Goal: Information Seeking & Learning: Learn about a topic

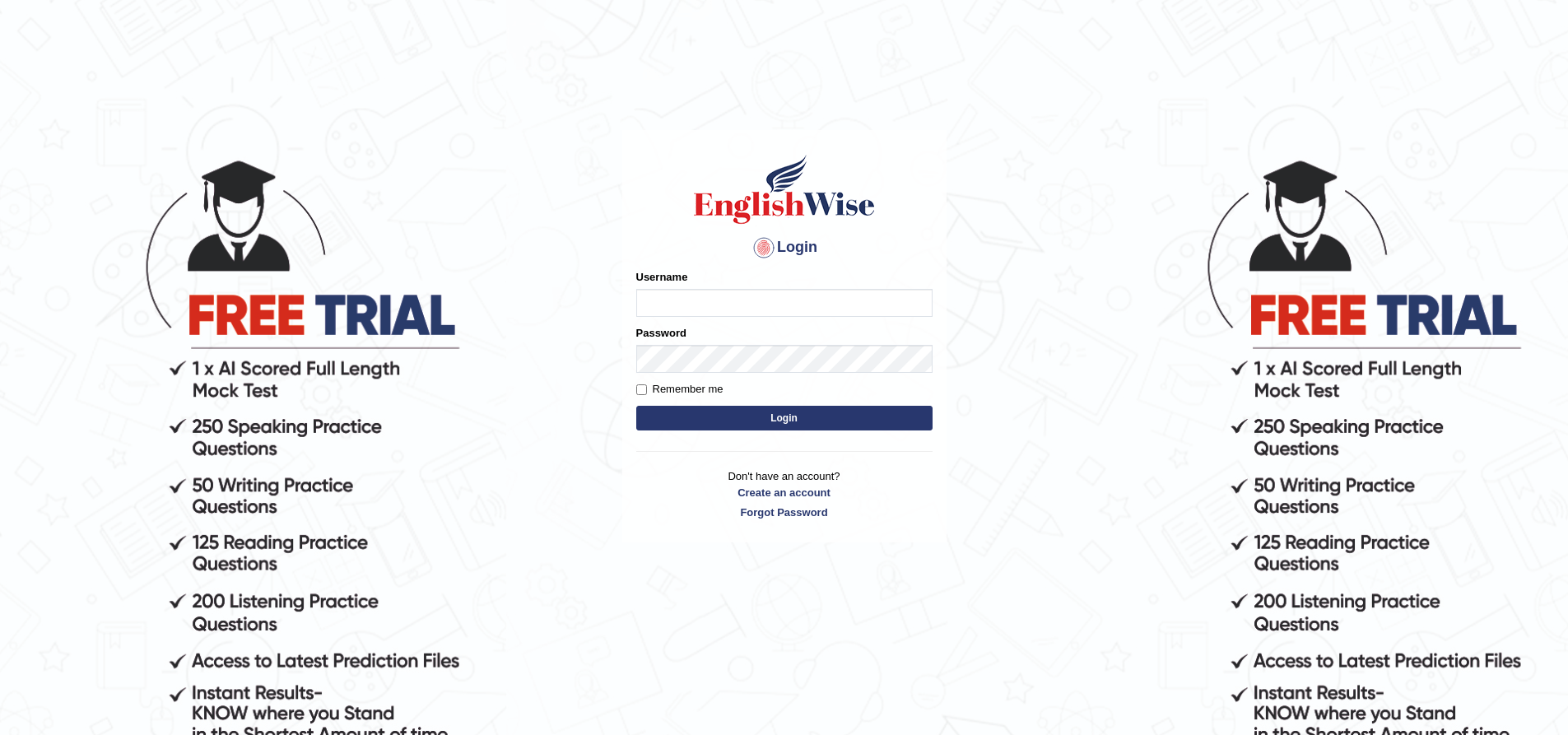
click at [651, 296] on input "Username" at bounding box center [784, 303] width 297 height 28
click at [726, 293] on input "Mahdi" at bounding box center [784, 303] width 297 height 28
drag, startPoint x: 726, startPoint y: 293, endPoint x: 650, endPoint y: 312, distance: 78.3
click at [650, 312] on input "Mahdi5749" at bounding box center [784, 303] width 297 height 28
type input "Mahdi5749"
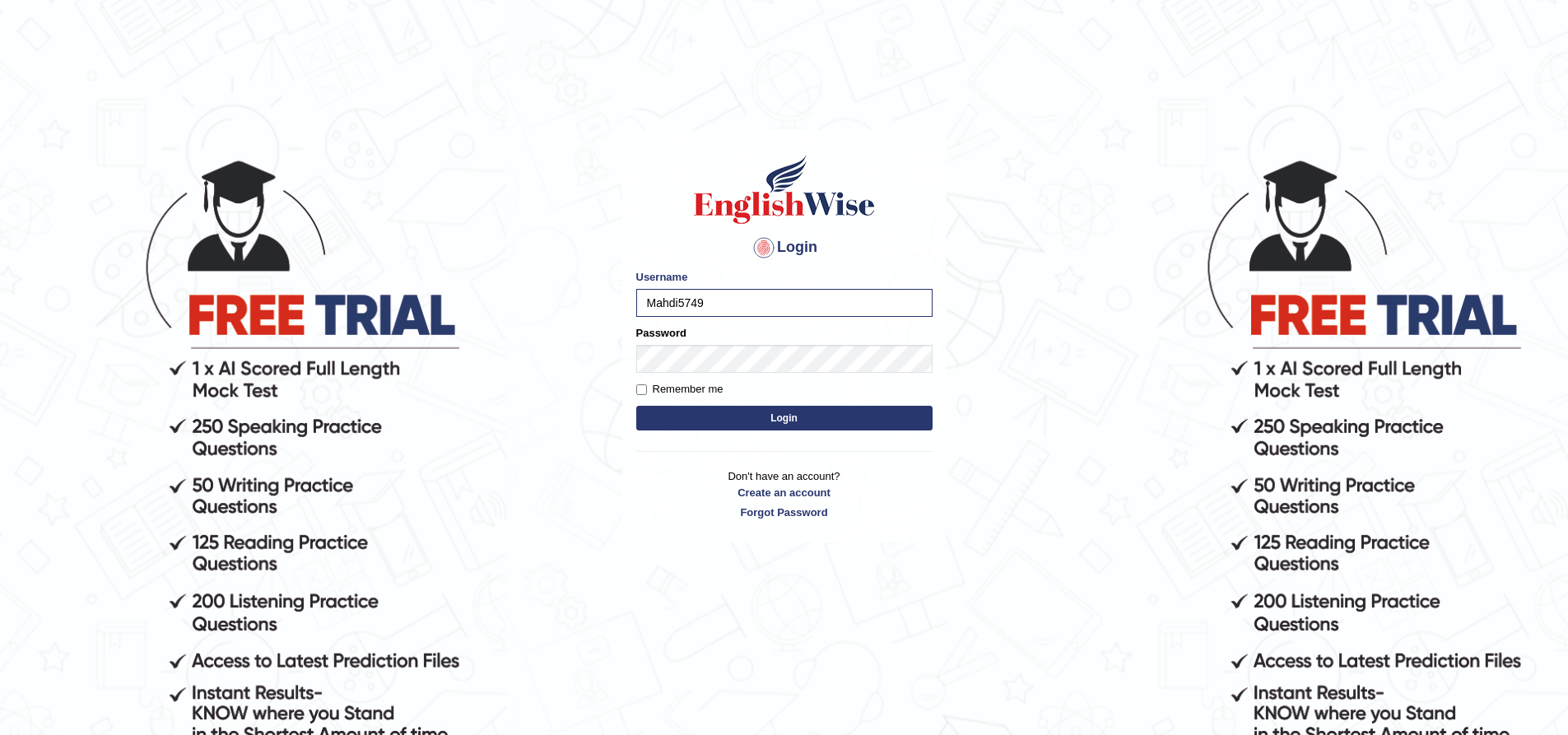
click at [712, 417] on button "Login" at bounding box center [784, 418] width 297 height 25
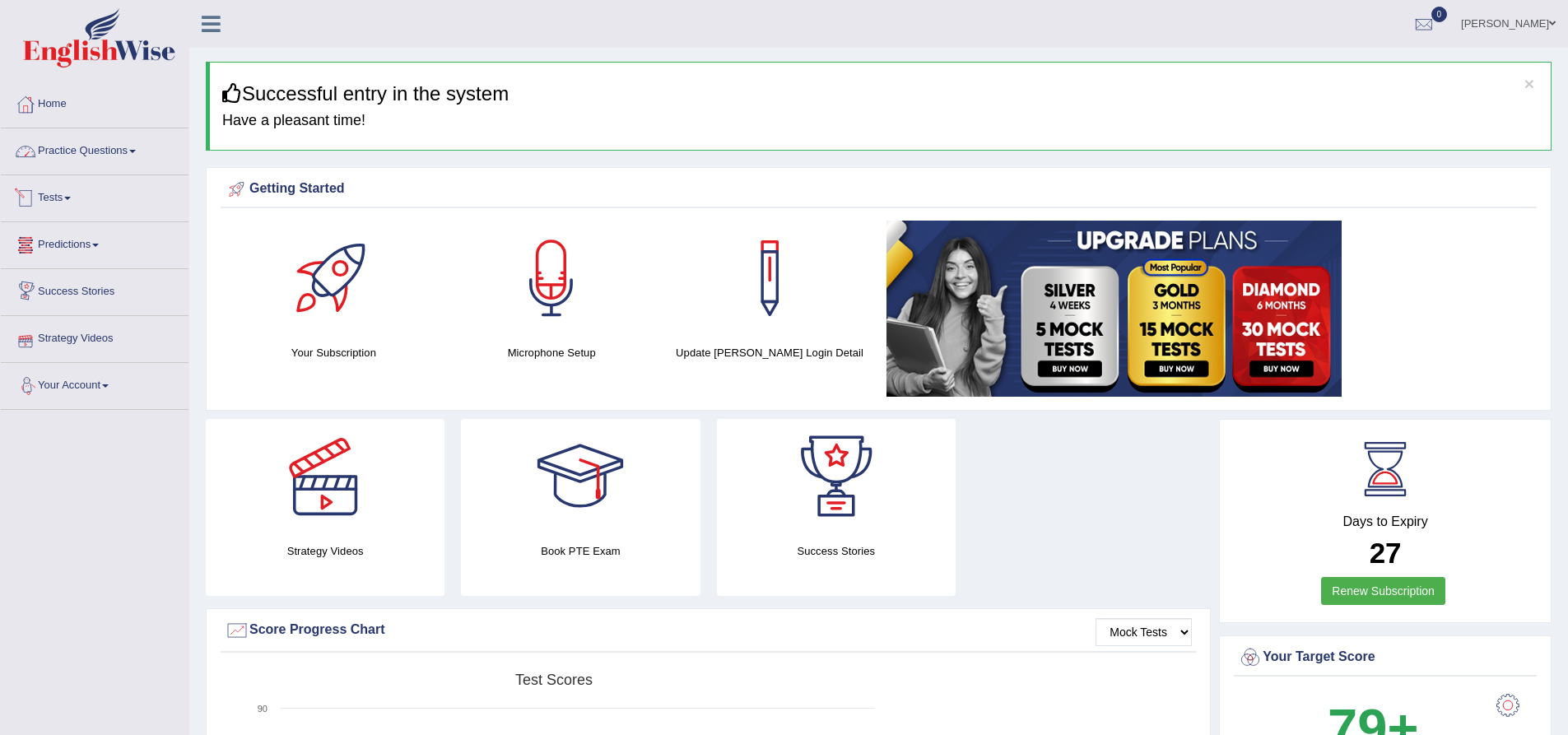
click at [92, 140] on link "Practice Questions" at bounding box center [95, 148] width 188 height 41
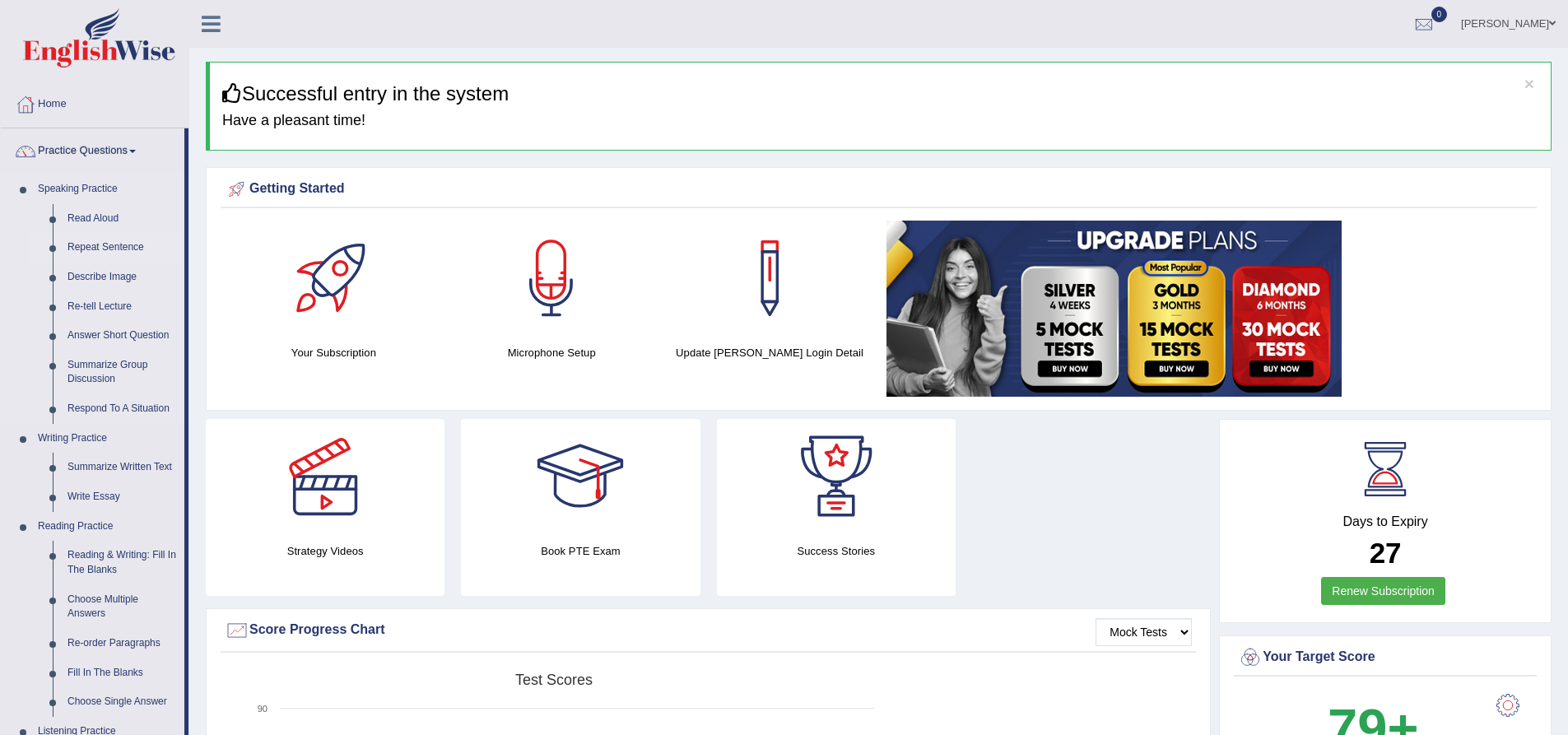
click at [122, 247] on link "Repeat Sentence" at bounding box center [122, 248] width 125 height 30
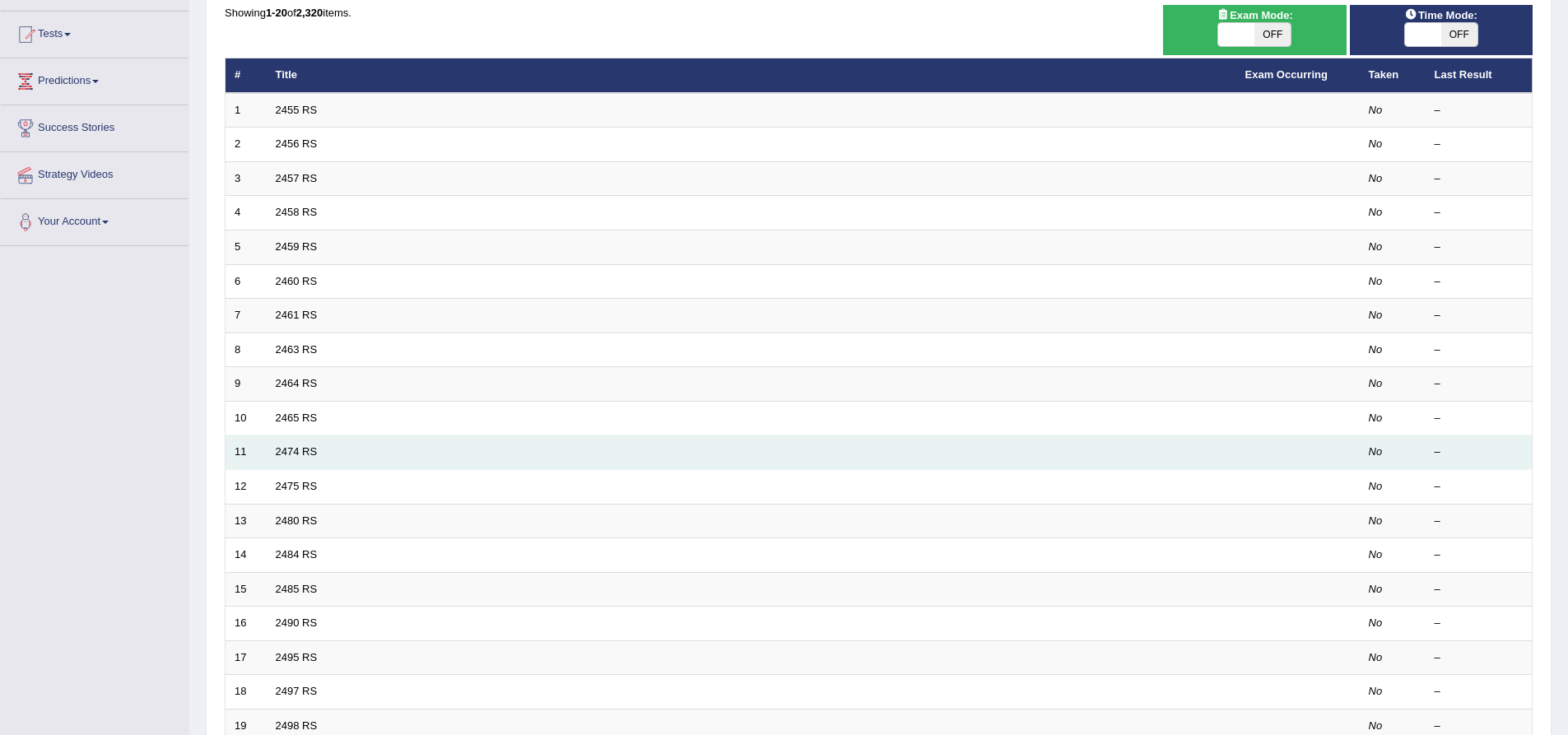
scroll to position [354, 0]
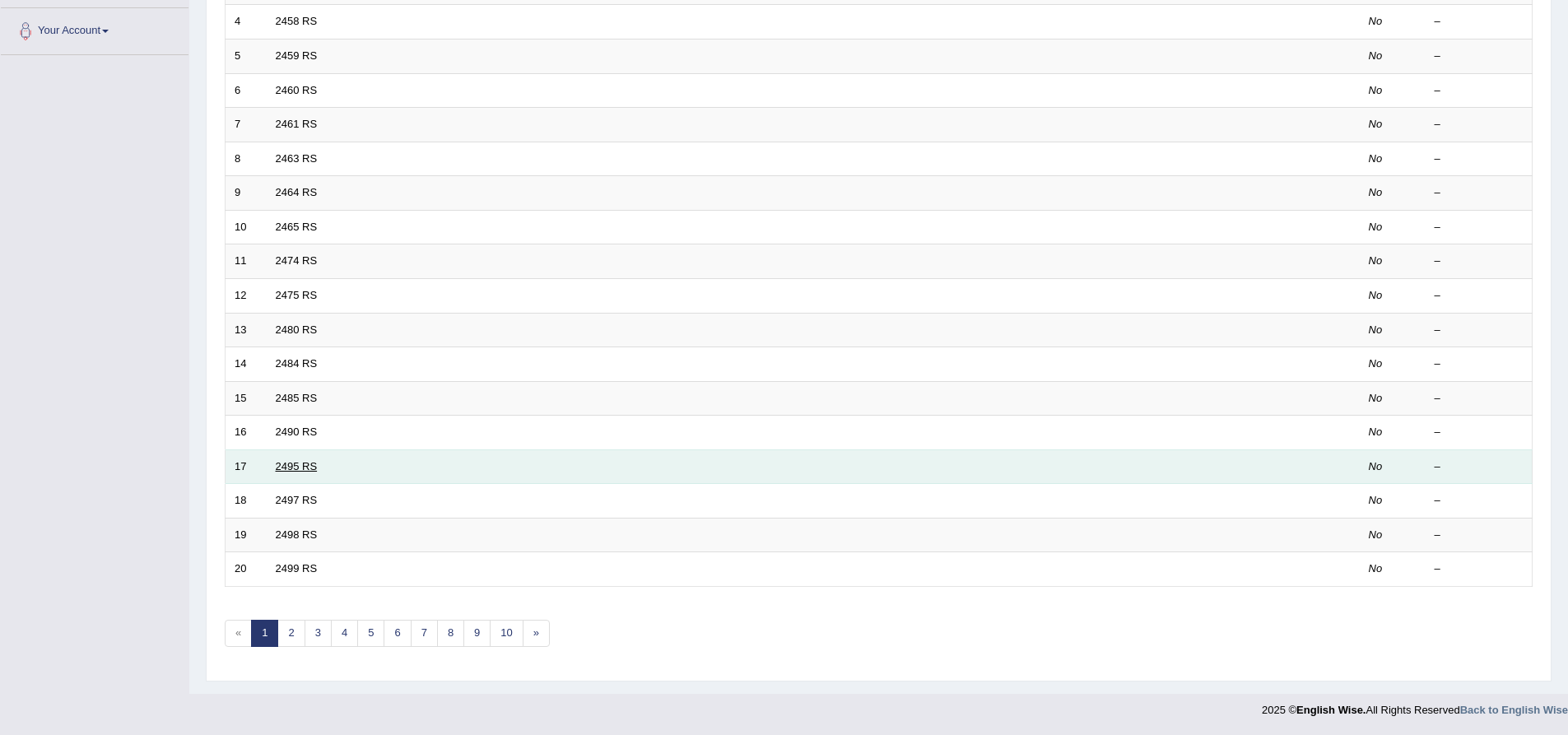
click at [316, 465] on link "2495 RS" at bounding box center [297, 467] width 42 height 12
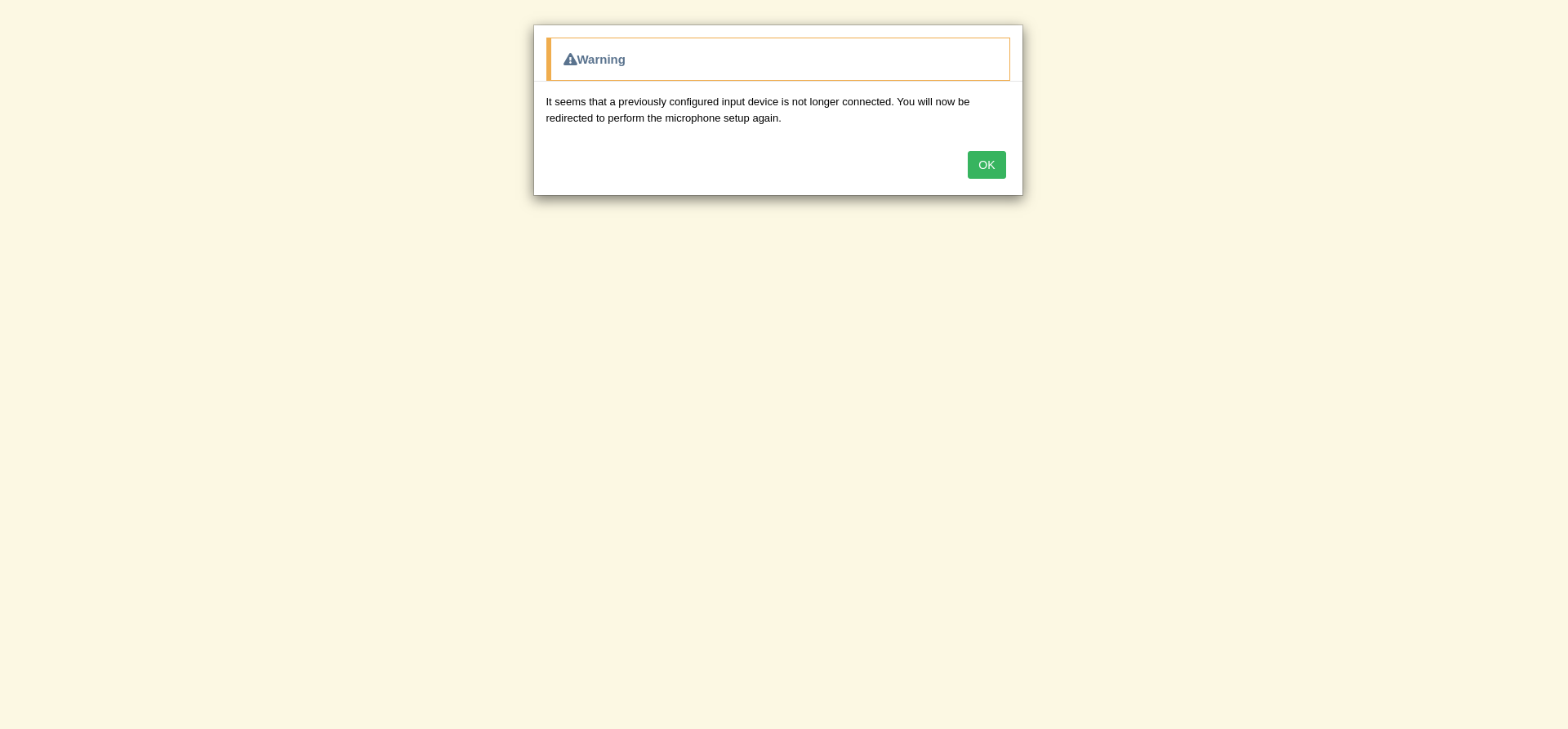
click at [973, 172] on button "OK" at bounding box center [986, 165] width 37 height 28
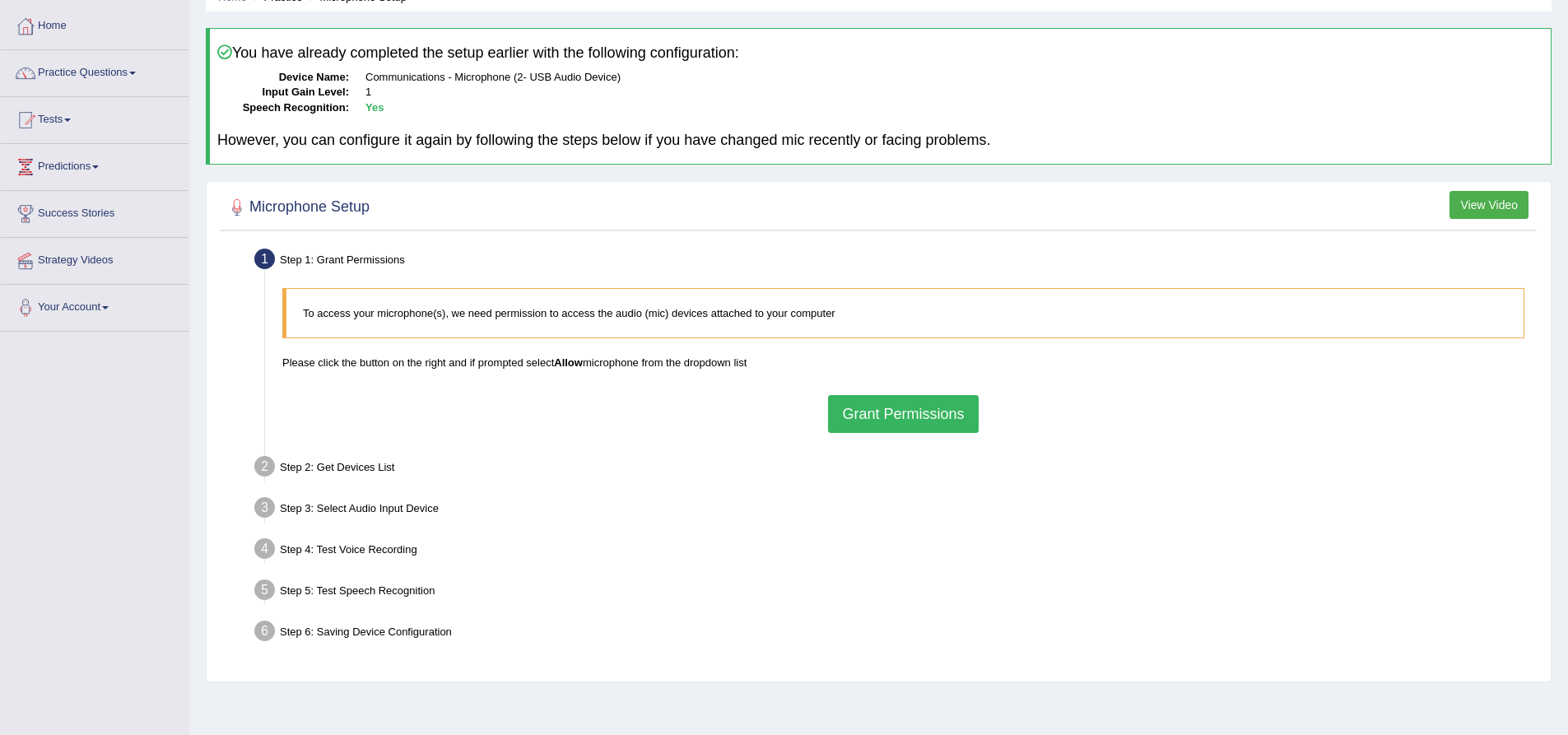
scroll to position [82, 0]
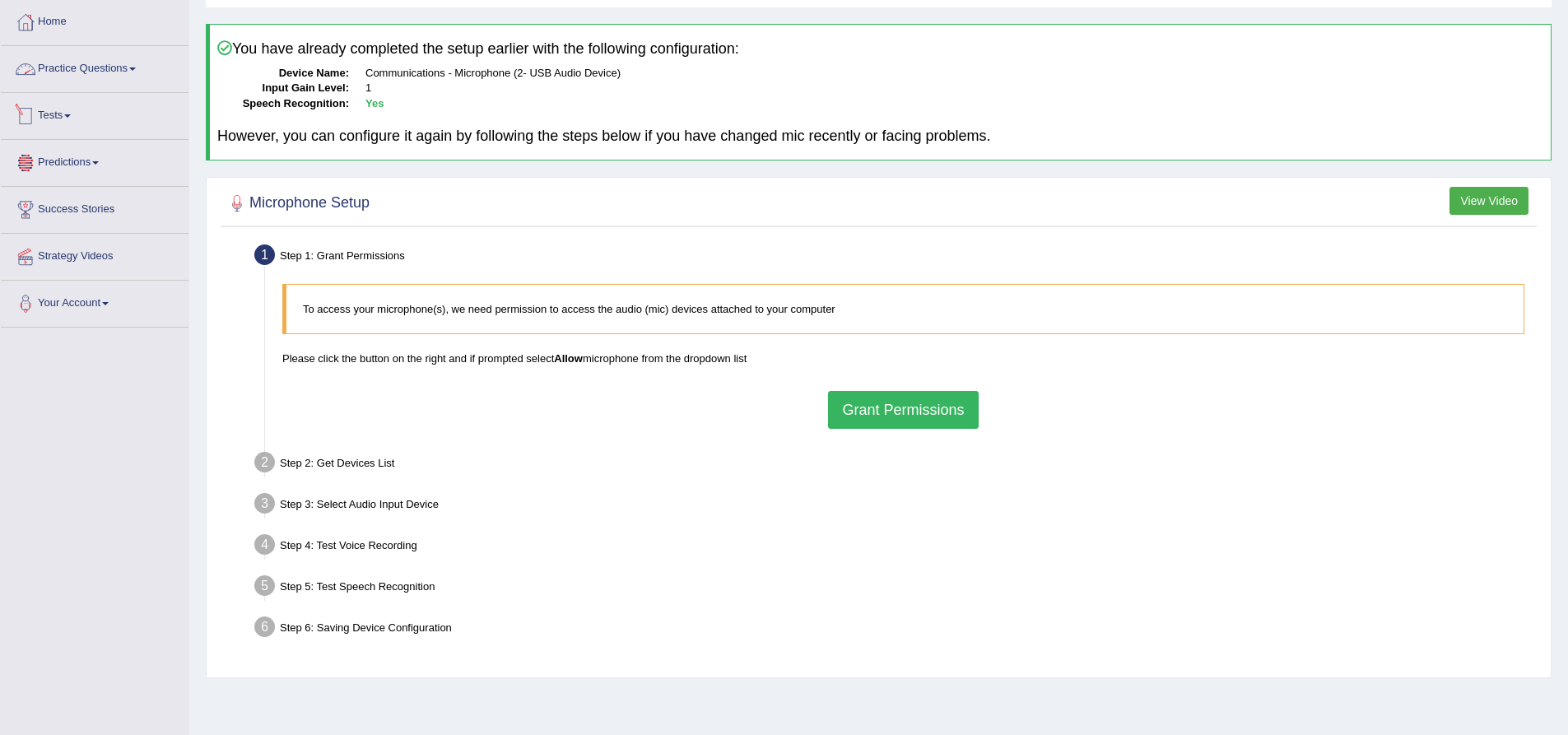
click at [129, 68] on link "Practice Questions" at bounding box center [95, 67] width 188 height 41
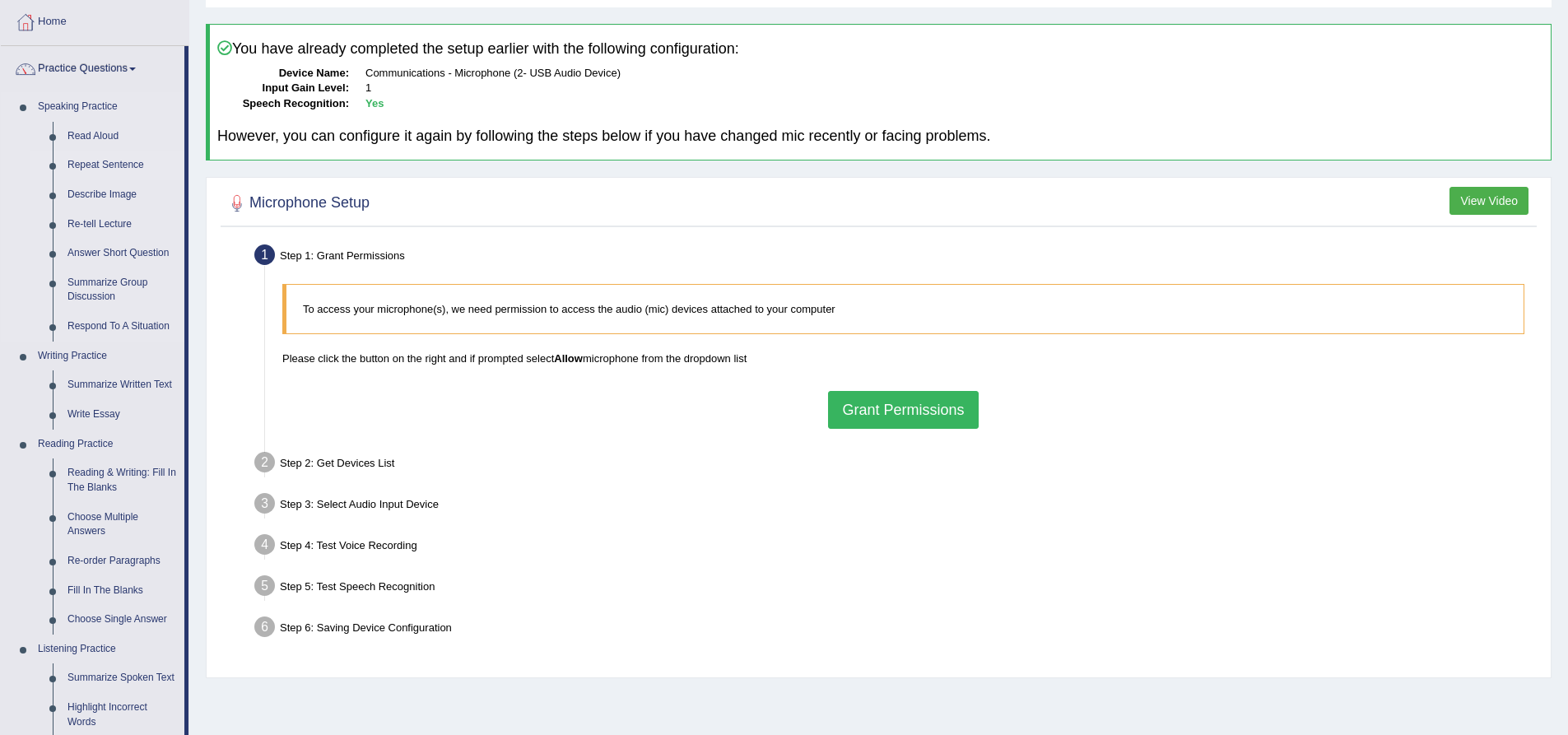
click at [118, 166] on link "Repeat Sentence" at bounding box center [122, 166] width 125 height 30
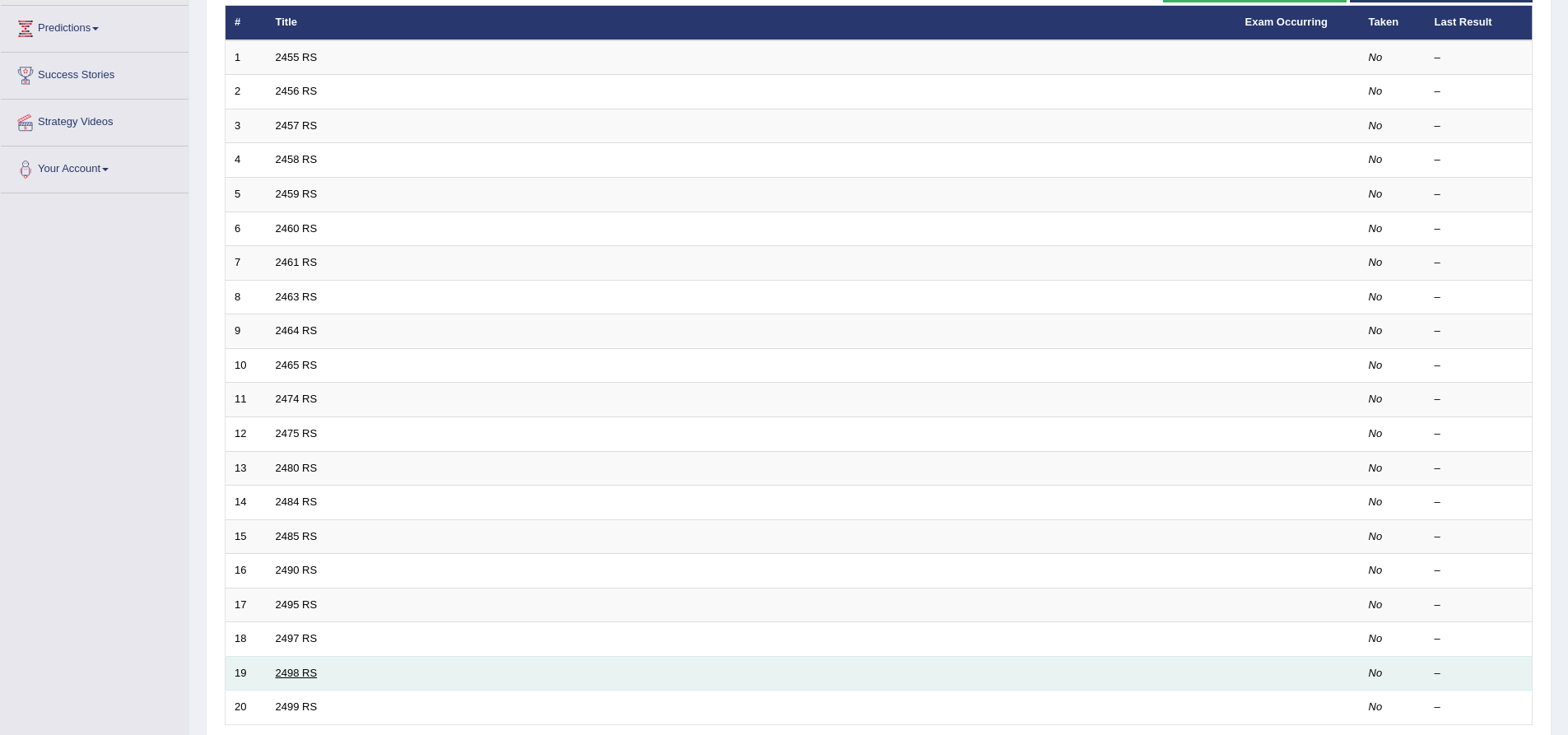
scroll to position [329, 0]
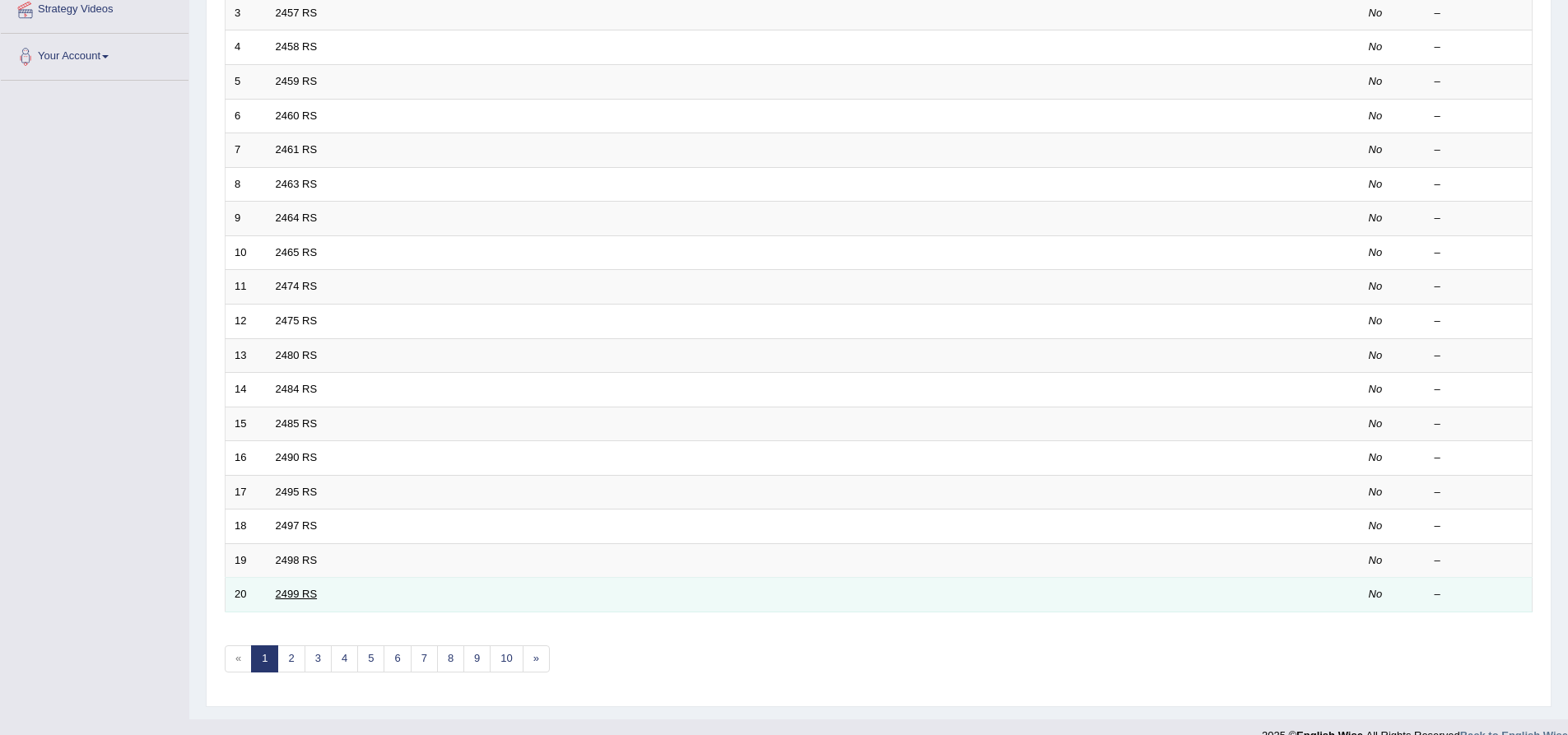
click at [297, 591] on link "2499 RS" at bounding box center [297, 594] width 42 height 12
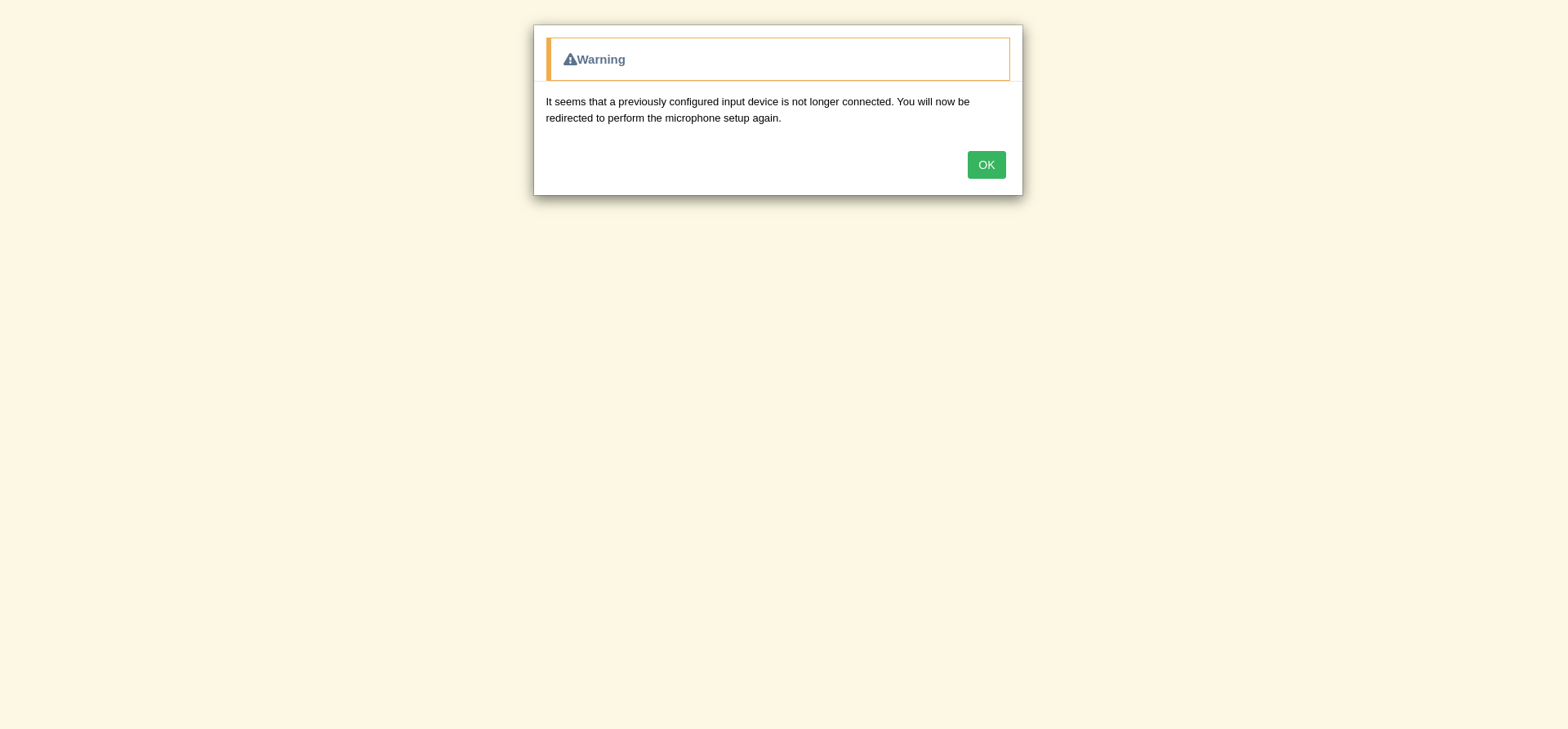
click at [975, 157] on button "OK" at bounding box center [986, 165] width 37 height 28
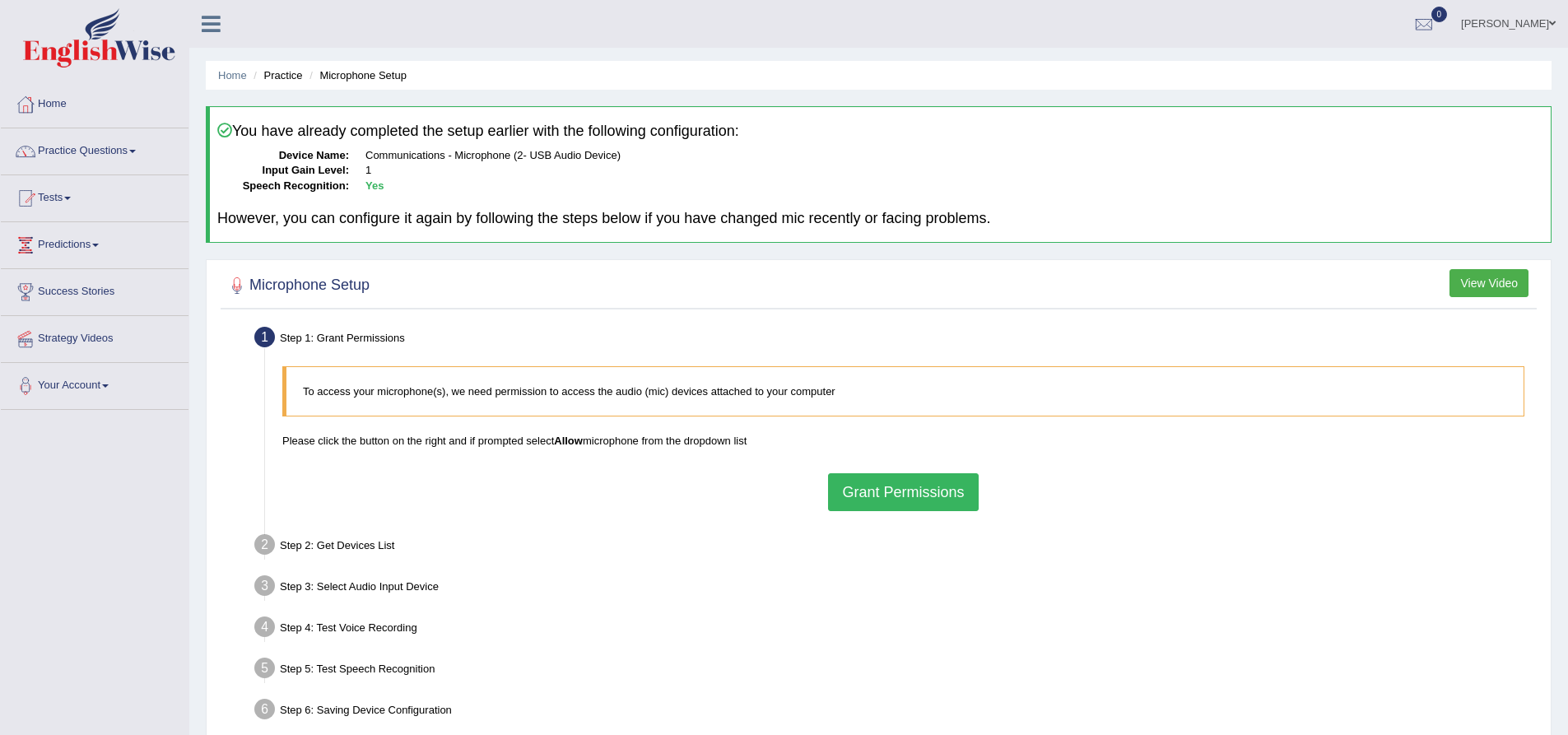
click at [945, 475] on button "Grant Permissions" at bounding box center [903, 492] width 150 height 38
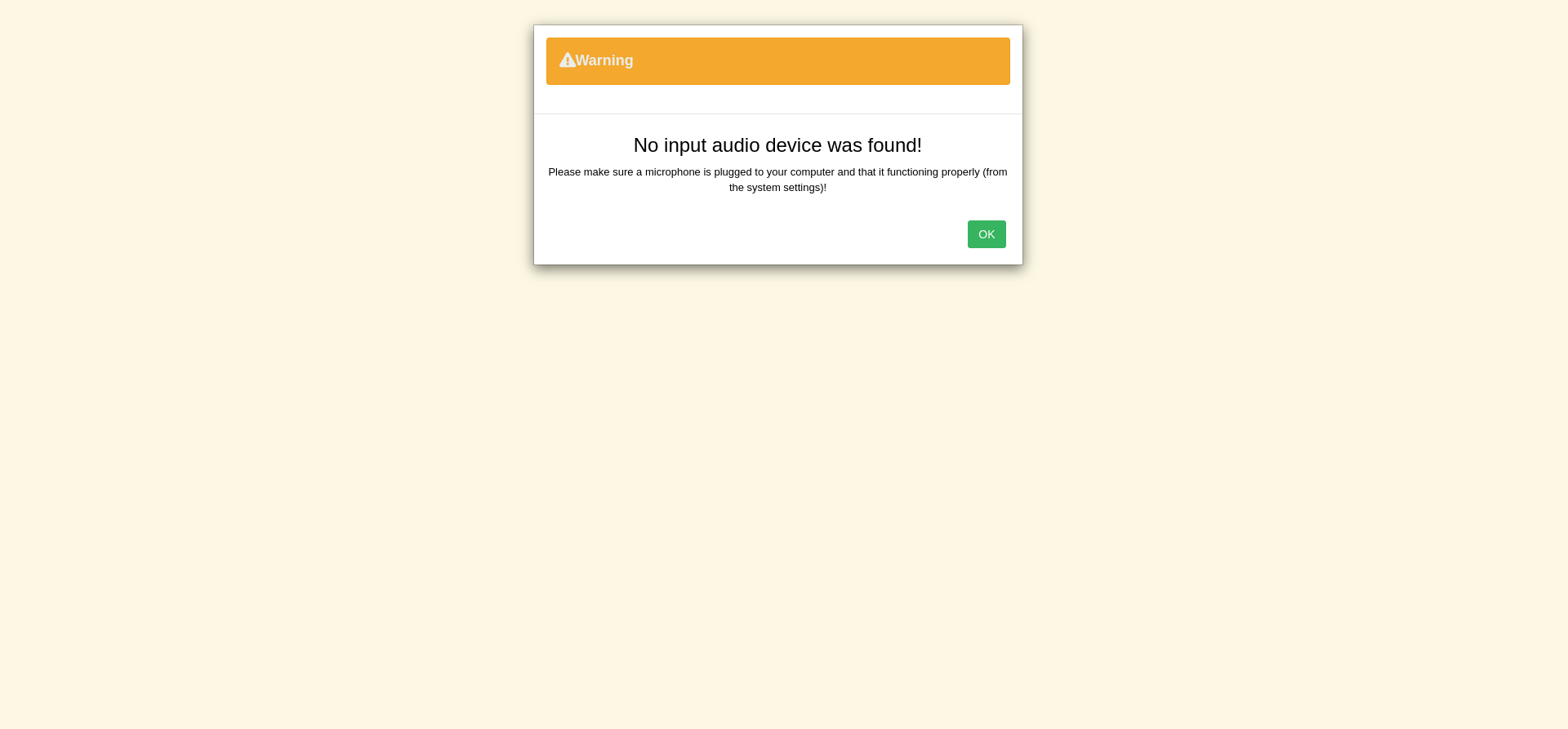
click at [984, 244] on button "OK" at bounding box center [986, 234] width 37 height 28
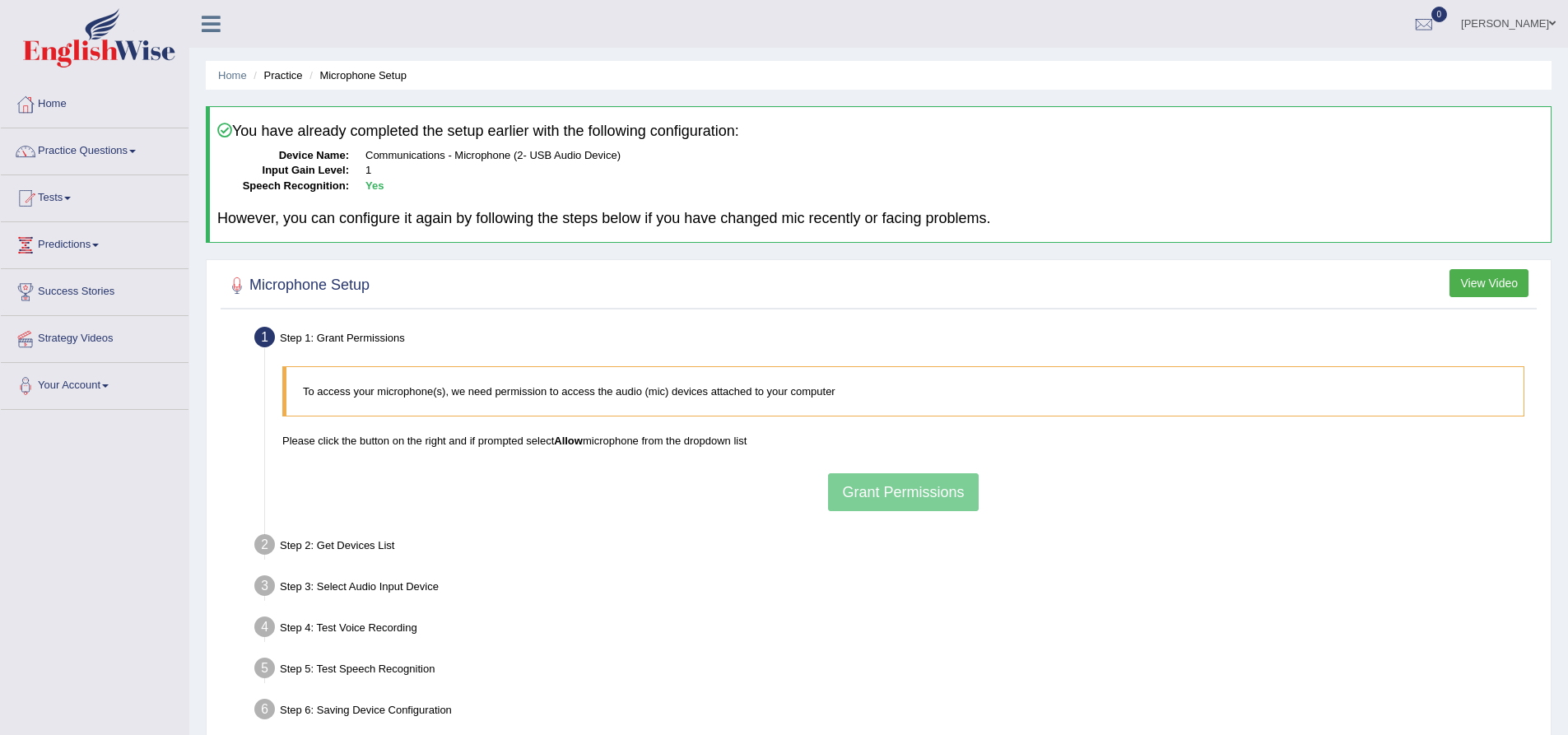
click at [853, 482] on div "To access your microphone(s), we need permission to access the audio (mic) devi…" at bounding box center [903, 438] width 1259 height 161
click at [562, 433] on p "Please click the button on the right and if prompted select Allow microphone fr…" at bounding box center [904, 441] width 1242 height 16
click at [938, 475] on div "To access your microphone(s), we need permission to access the audio (mic) devi…" at bounding box center [903, 438] width 1259 height 161
click at [73, 146] on link "Practice Questions" at bounding box center [95, 148] width 188 height 41
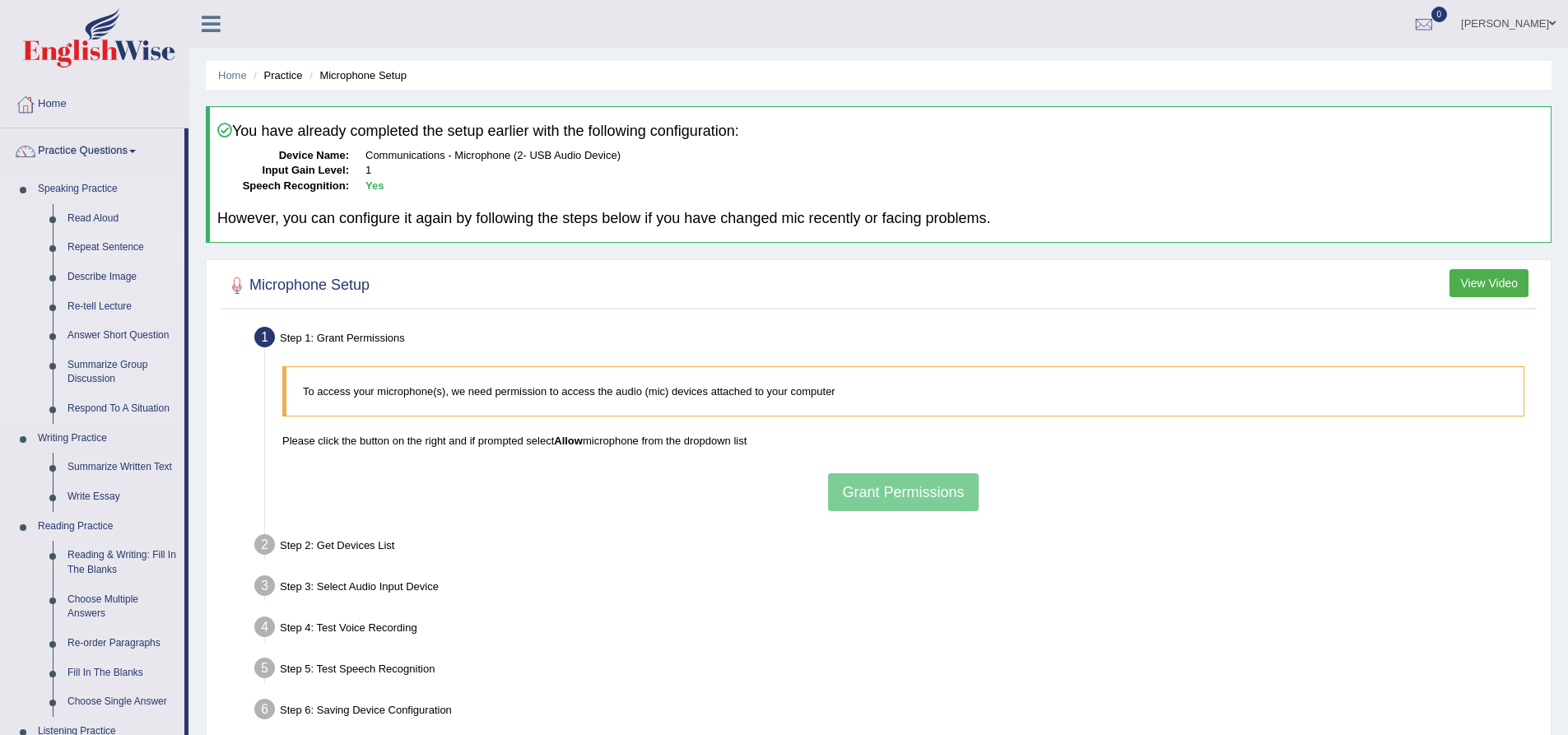
click at [117, 246] on link "Repeat Sentence" at bounding box center [122, 248] width 125 height 30
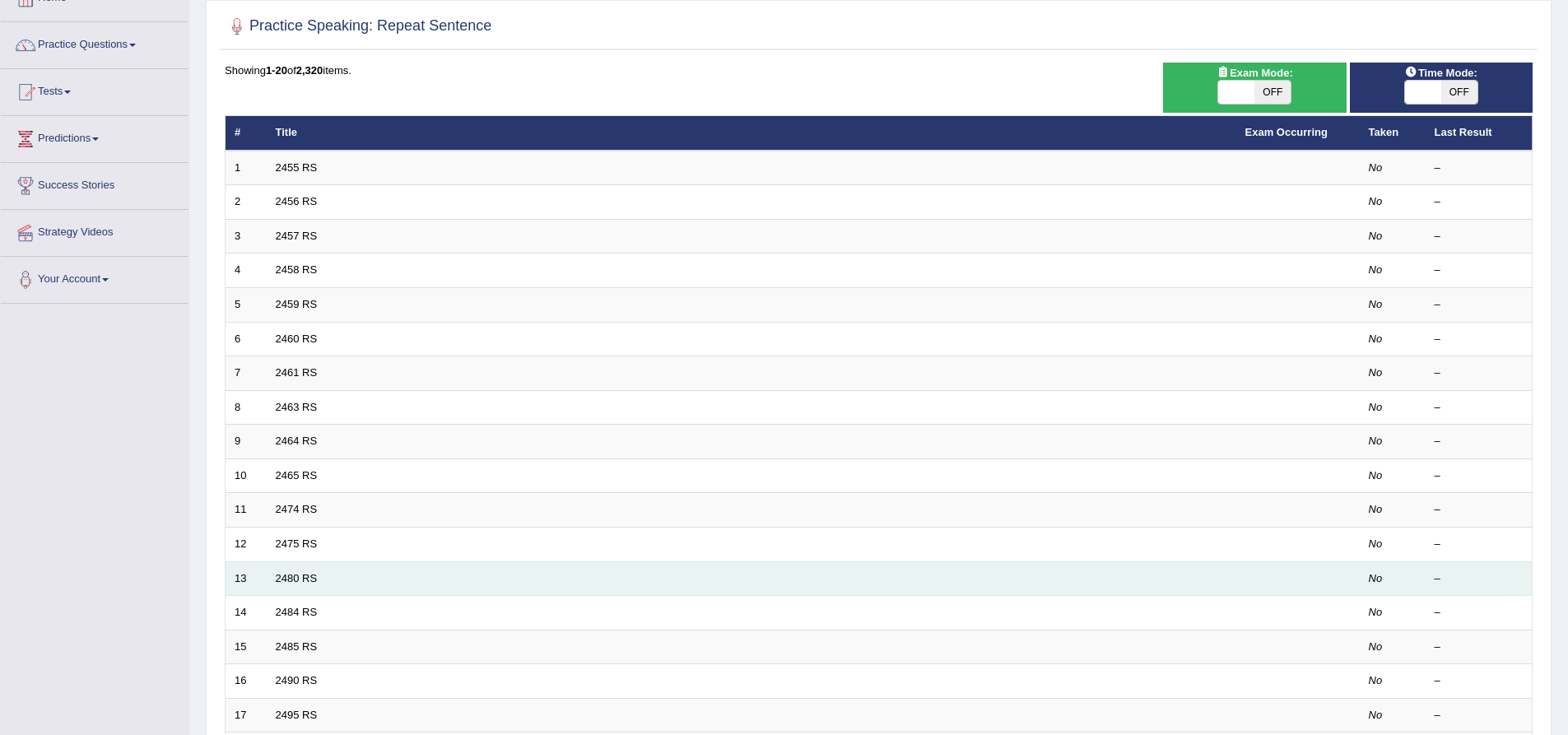
scroll to position [165, 0]
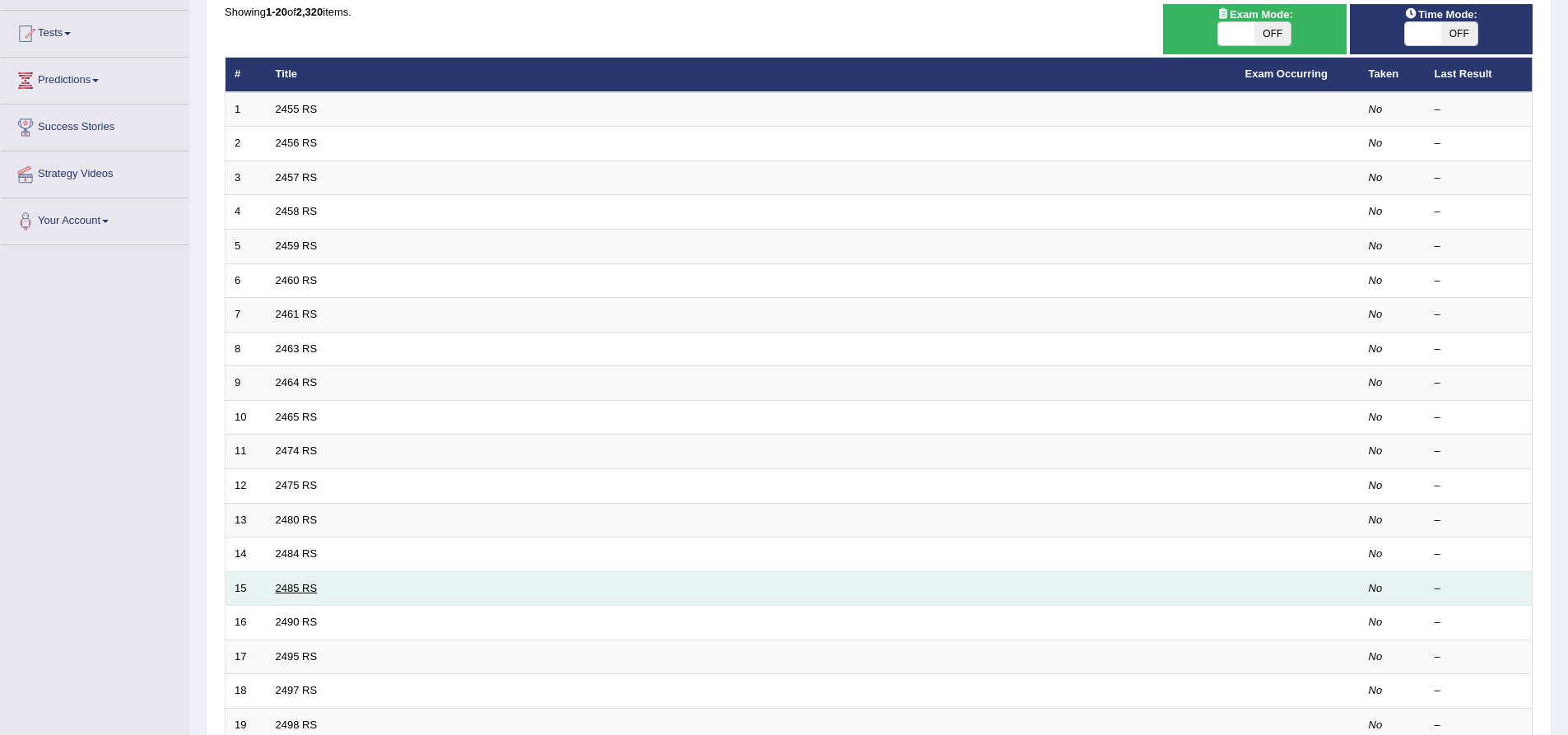
click at [305, 590] on link "2485 RS" at bounding box center [297, 588] width 42 height 12
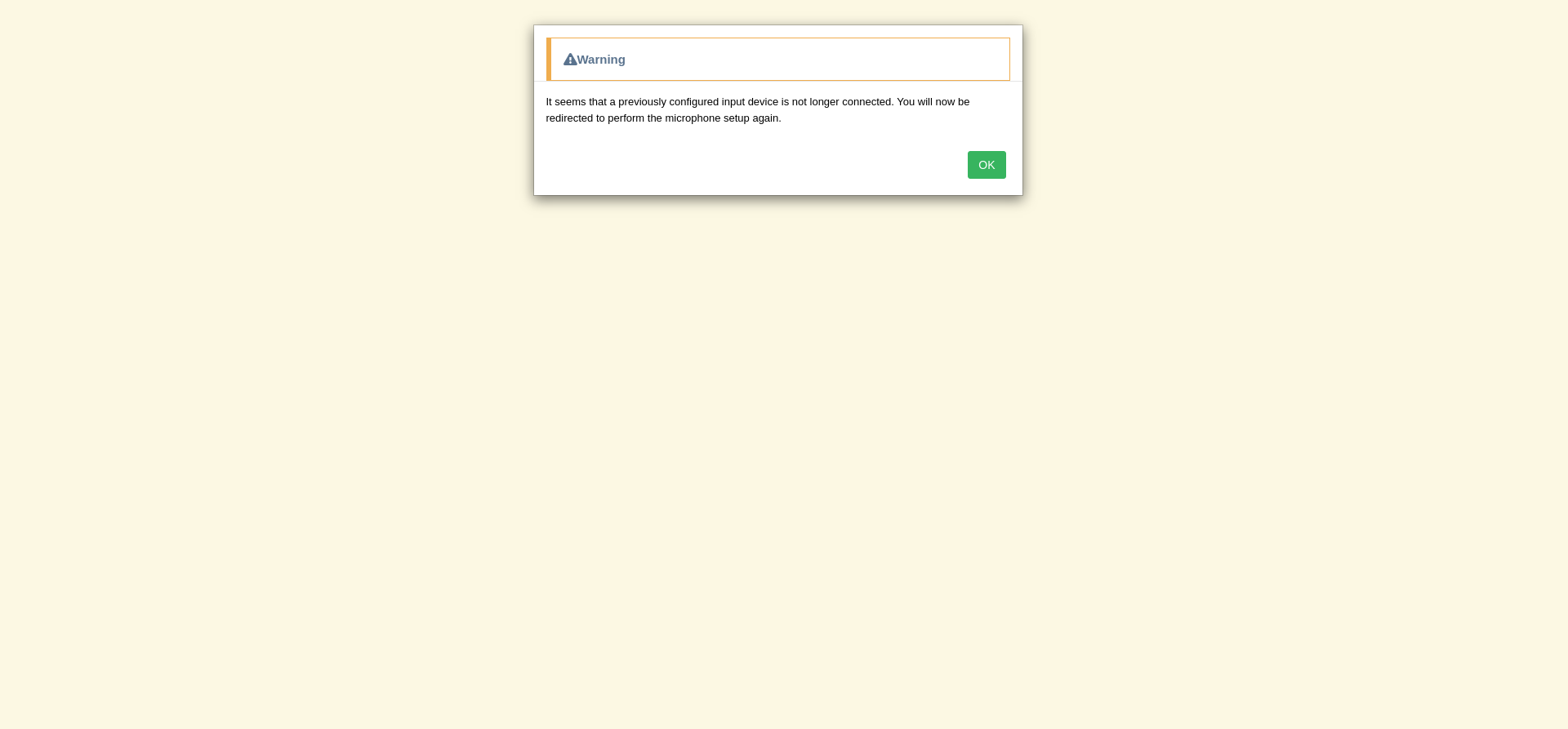
click at [972, 151] on button "OK" at bounding box center [986, 165] width 37 height 28
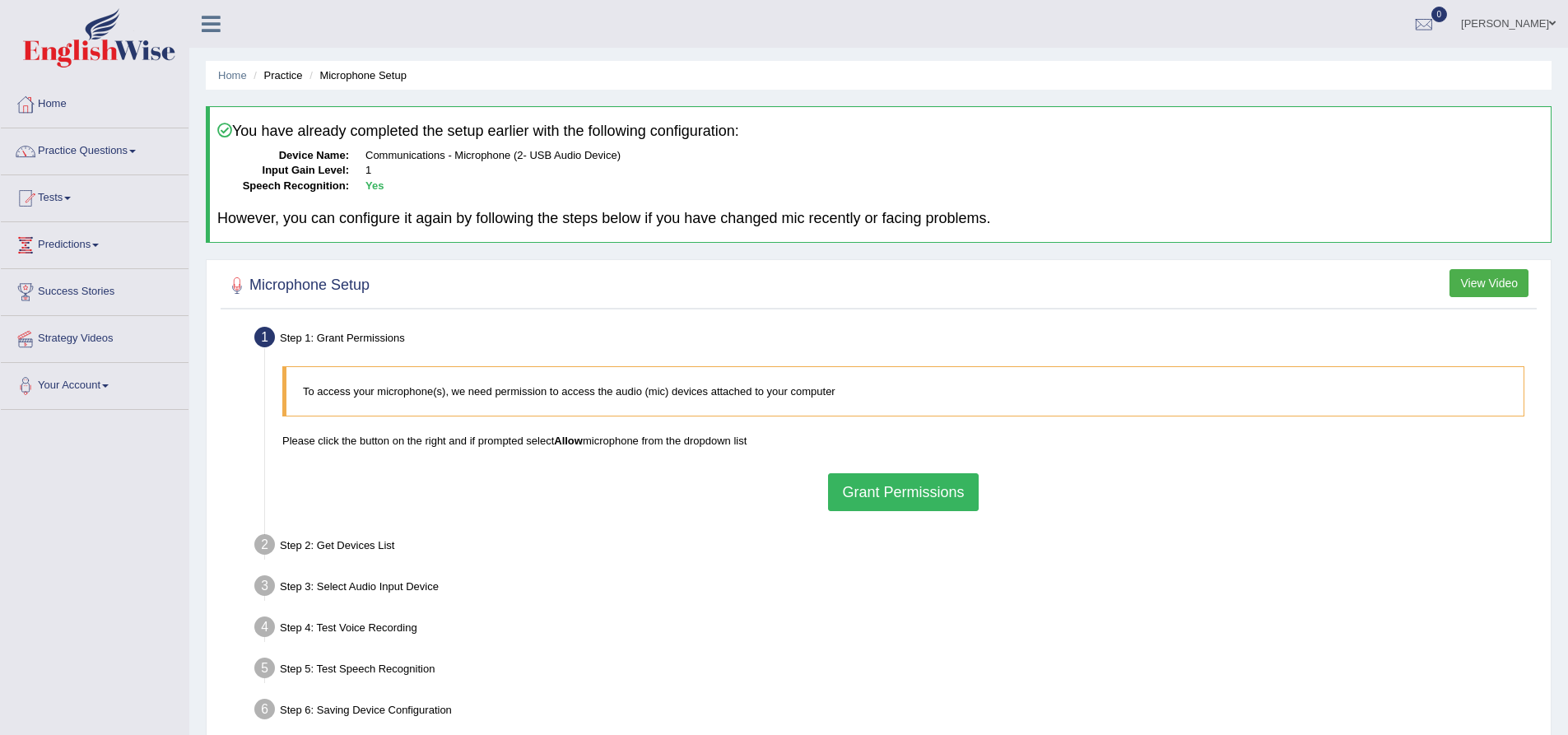
click at [927, 487] on button "Grant Permissions" at bounding box center [903, 492] width 150 height 38
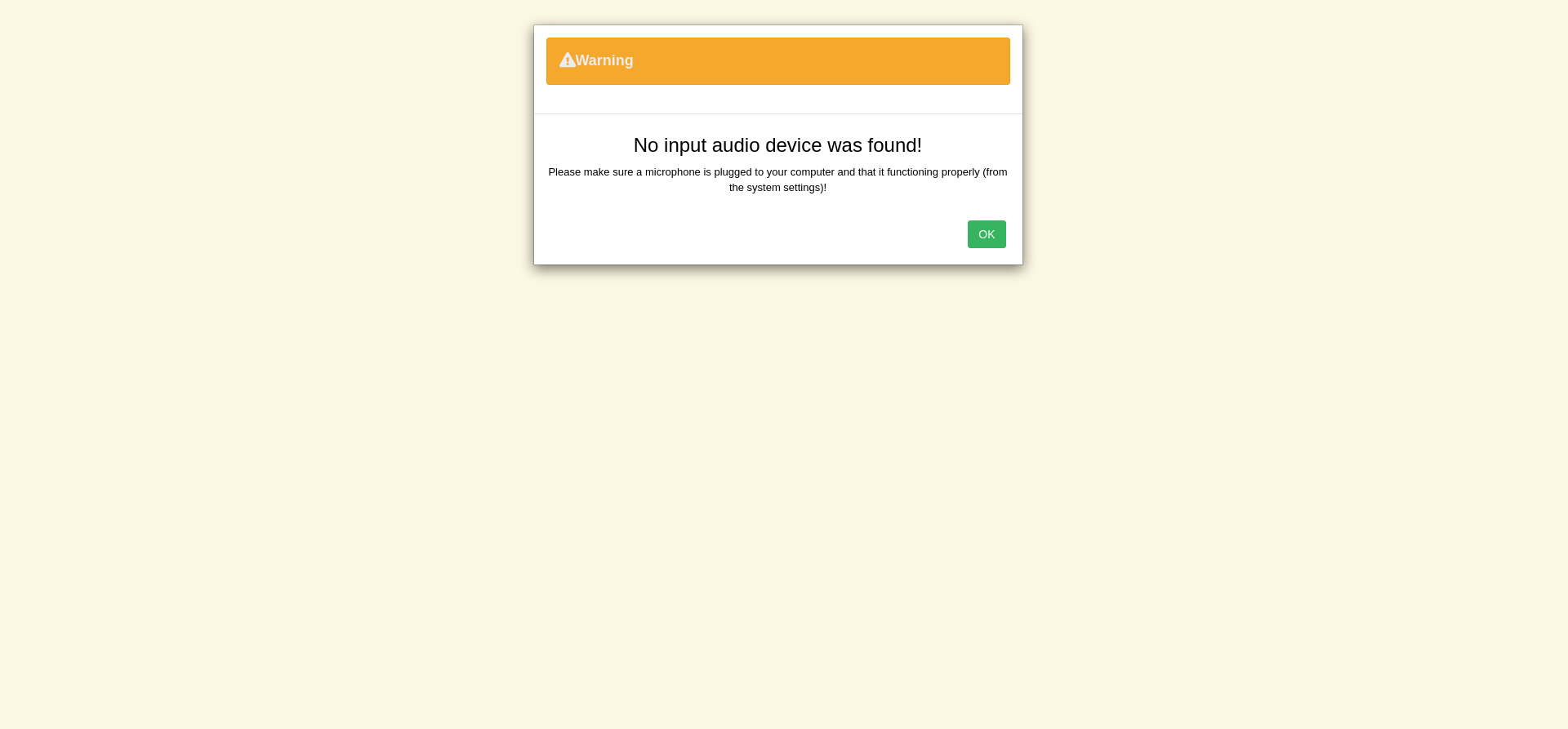
click at [982, 227] on button "OK" at bounding box center [986, 234] width 37 height 28
